Goal: Information Seeking & Learning: Check status

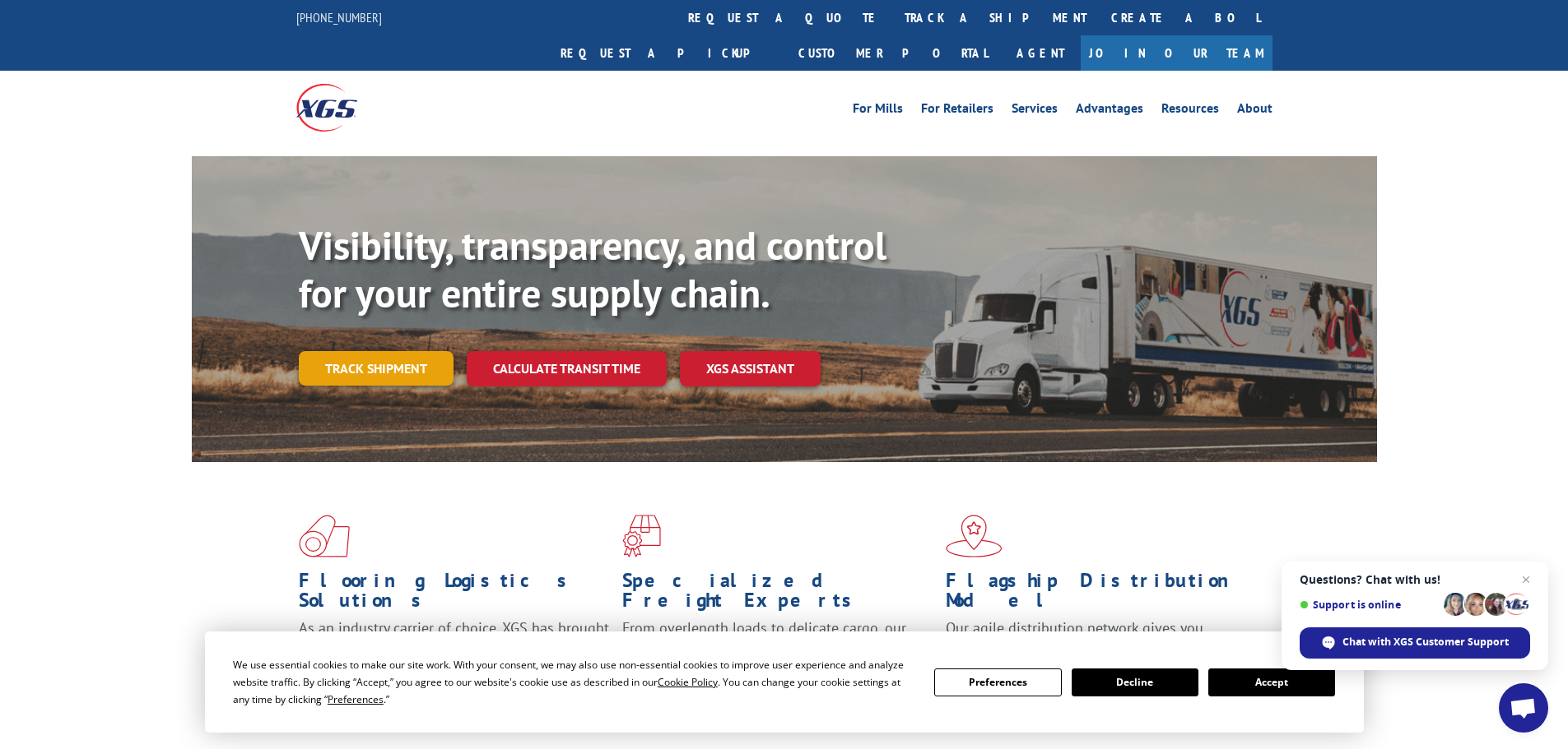
click at [399, 351] on link "Track shipment" at bounding box center [376, 369] width 155 height 34
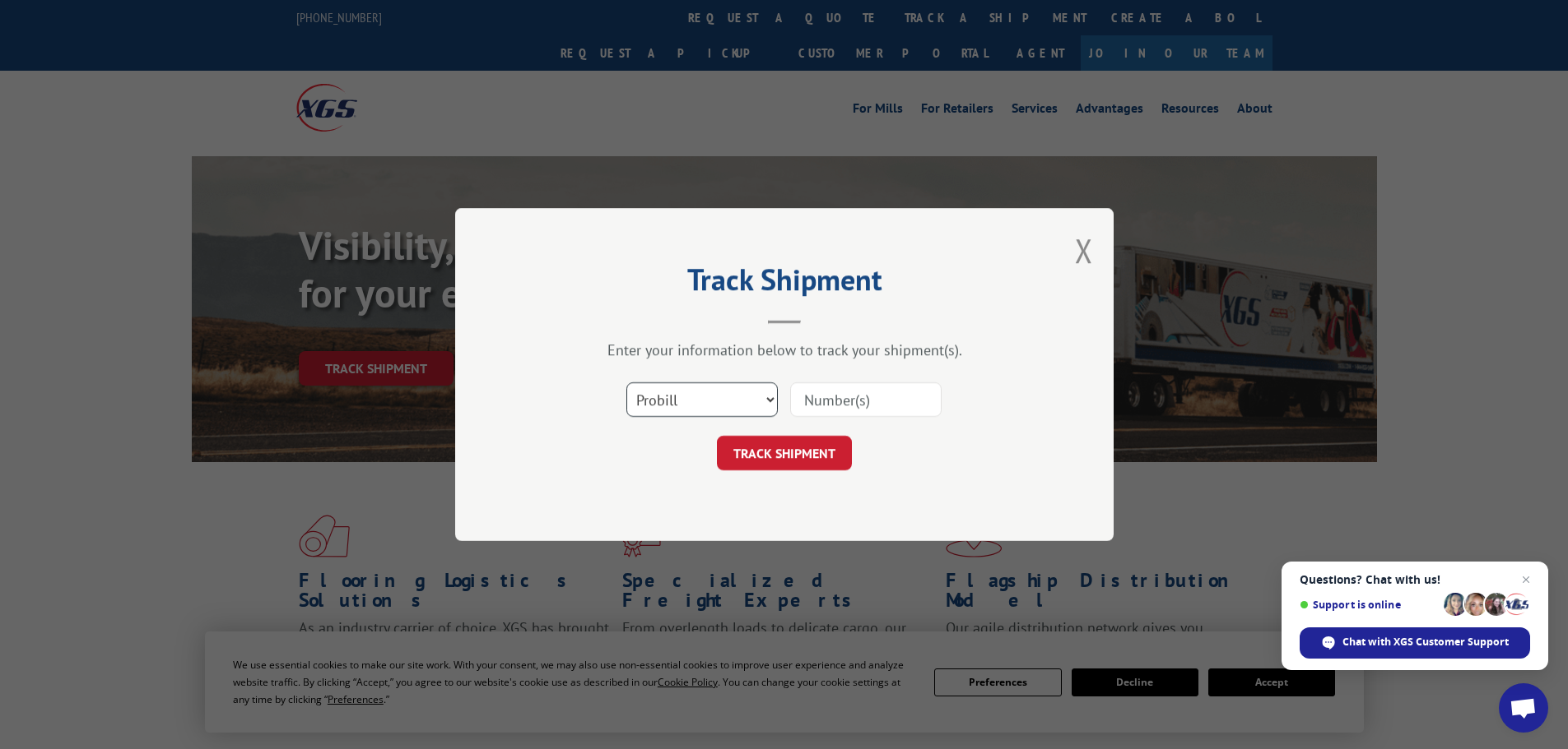
click at [667, 407] on select "Select category... Probill BOL PO" at bounding box center [701, 399] width 151 height 34
click at [626, 382] on select "Select category... Probill BOL PO" at bounding box center [701, 399] width 151 height 34
click at [673, 410] on select "Select category... Probill BOL PO" at bounding box center [701, 399] width 151 height 34
select select "po"
click at [626, 382] on select "Select category... Probill BOL PO" at bounding box center [701, 399] width 151 height 34
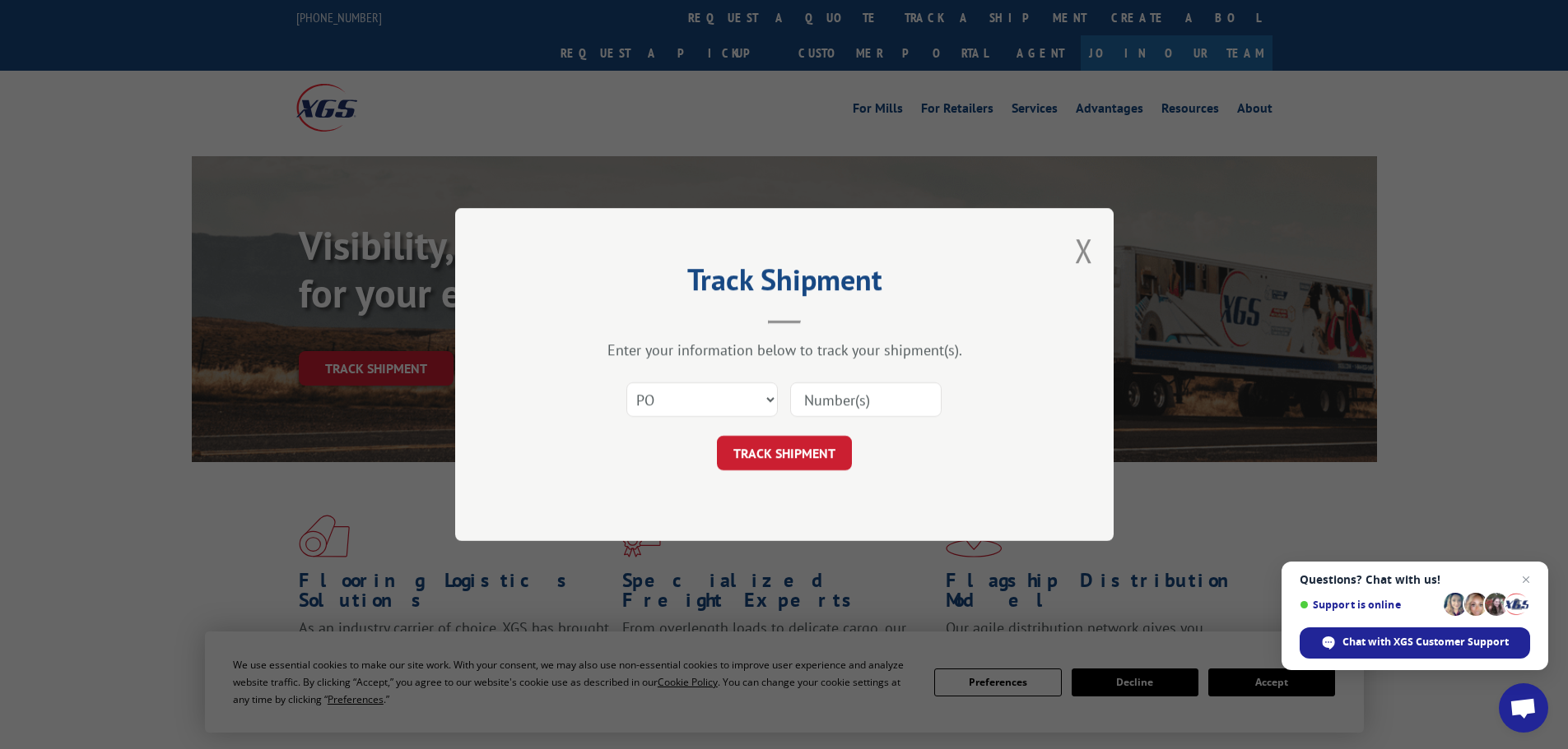
click at [901, 404] on input at bounding box center [866, 399] width 151 height 34
paste input "02505681"
type input "02505681"
click at [801, 452] on button "TRACK SHIPMENT" at bounding box center [784, 453] width 135 height 34
